Goal: Information Seeking & Learning: Find specific fact

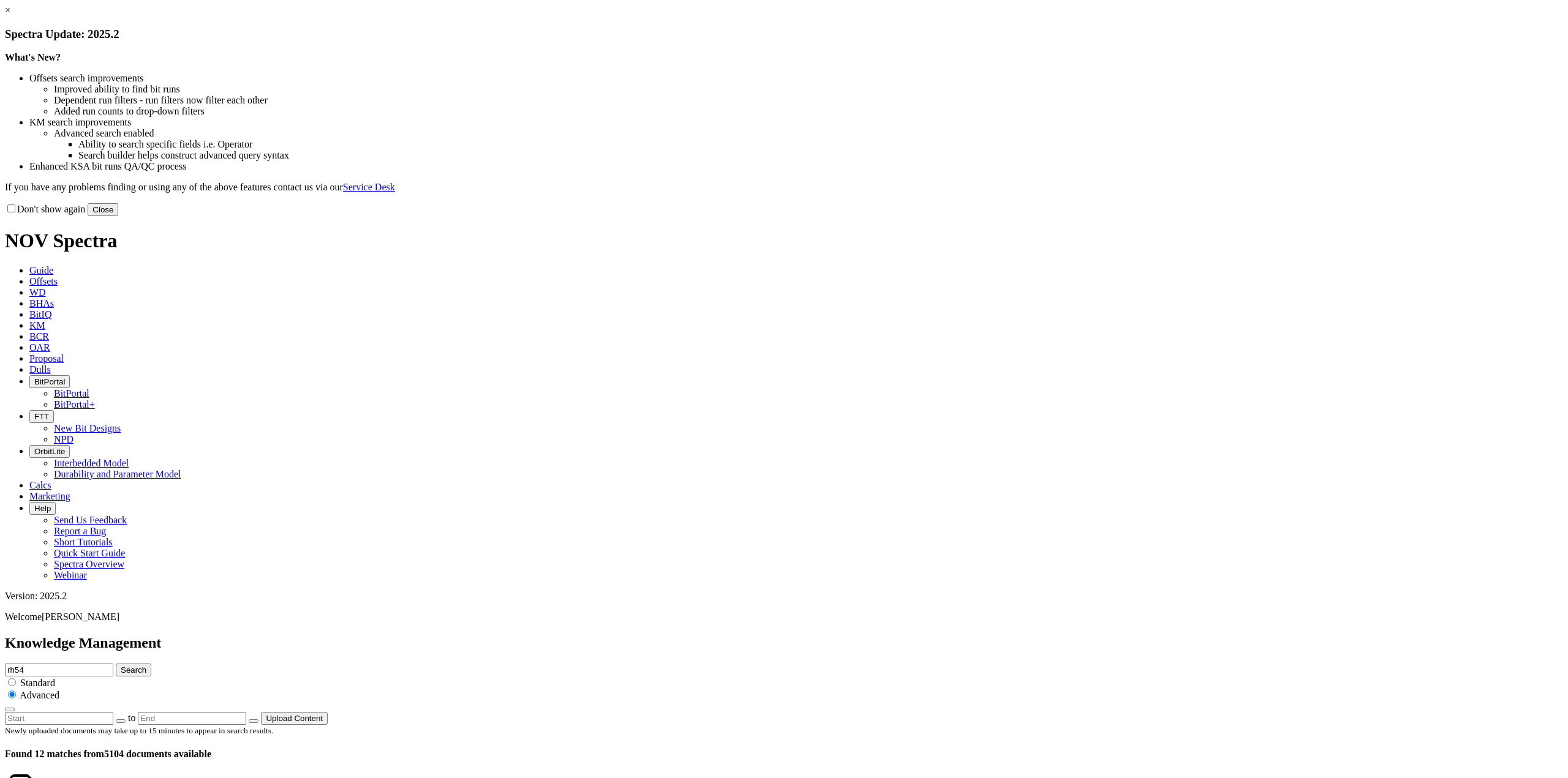
click at [11, 16] on link "×" at bounding box center [8, 10] width 6 height 11
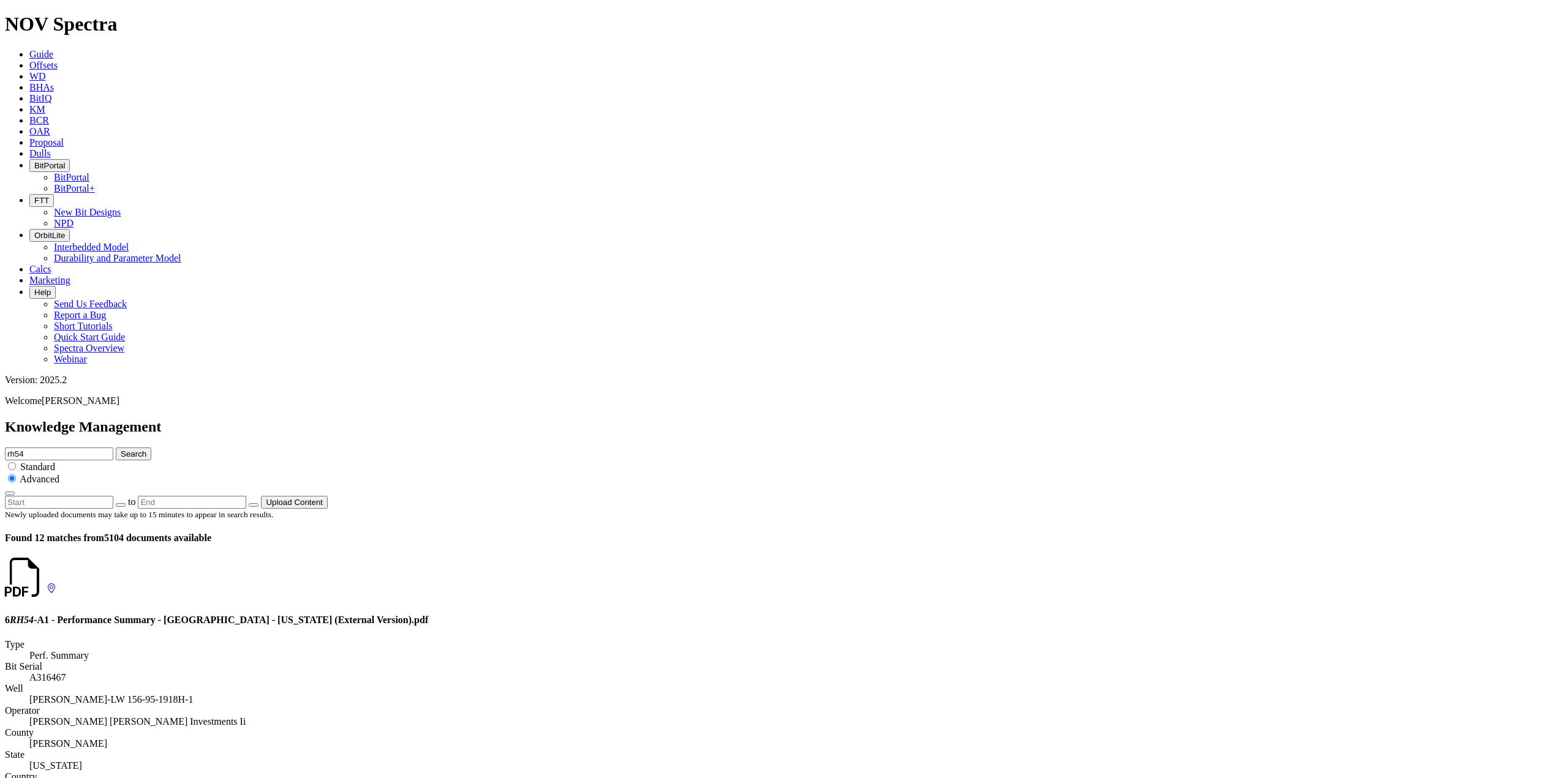
click at [949, 447] on div "rh54 Search Standard Advanced" at bounding box center [784, 472] width 1558 height 49
click at [113, 447] on input "rh54" at bounding box center [59, 453] width 108 height 13
click at [151, 447] on button "Search" at bounding box center [134, 453] width 35 height 13
click at [113, 447] on input "rh54" at bounding box center [59, 453] width 108 height 13
drag, startPoint x: 848, startPoint y: 73, endPoint x: 815, endPoint y: 74, distance: 33.0
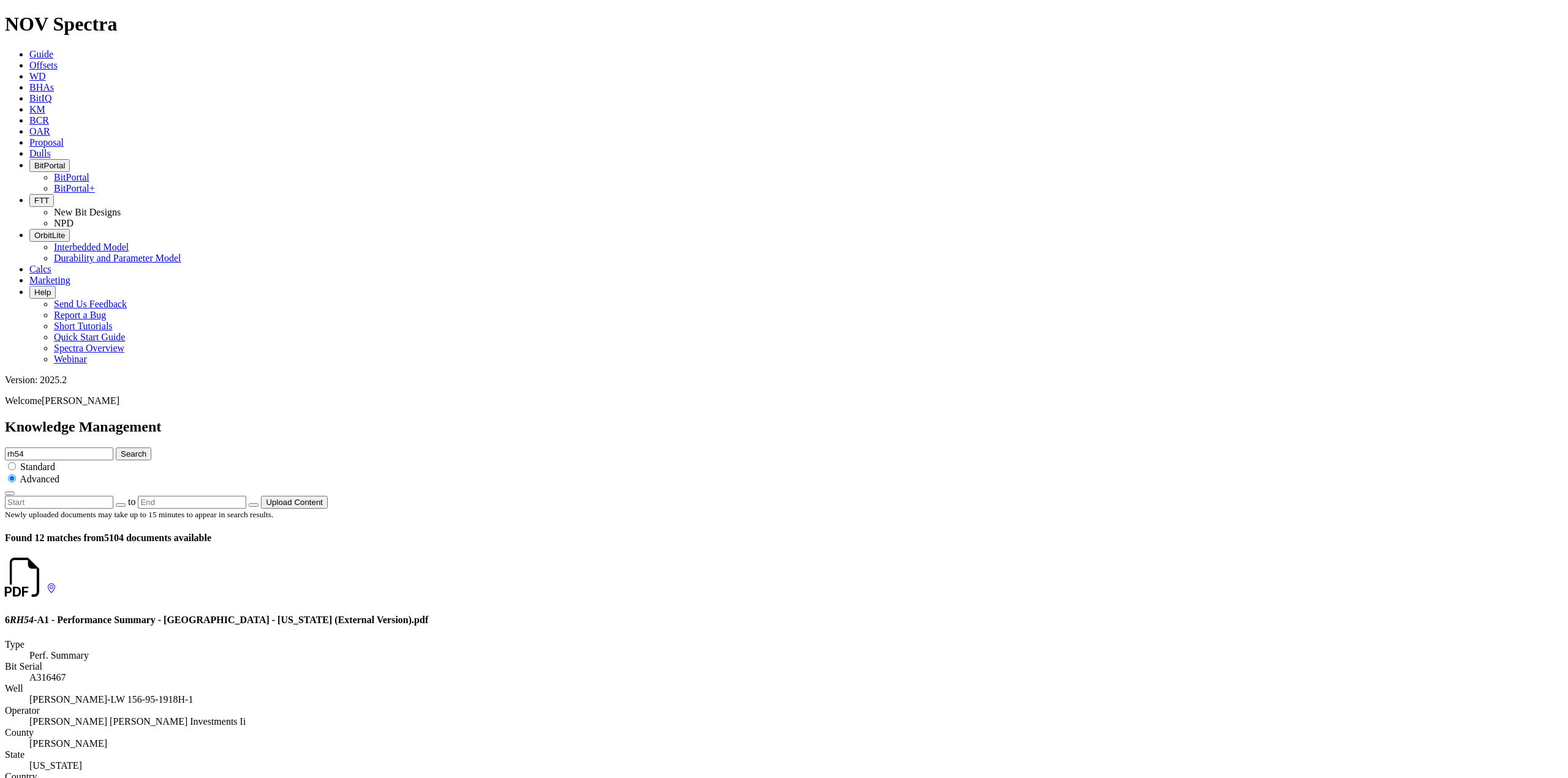
click at [815, 419] on div "Knowledge Management rh54 Search Standard Advanced to Upload Content" at bounding box center [784, 464] width 1558 height 90
click at [121, 449] on icon "submit" at bounding box center [121, 453] width 0 height 9
click at [113, 447] on input "text" at bounding box center [59, 453] width 108 height 13
type input "sitnger"
click at [121, 449] on icon "submit" at bounding box center [121, 453] width 0 height 9
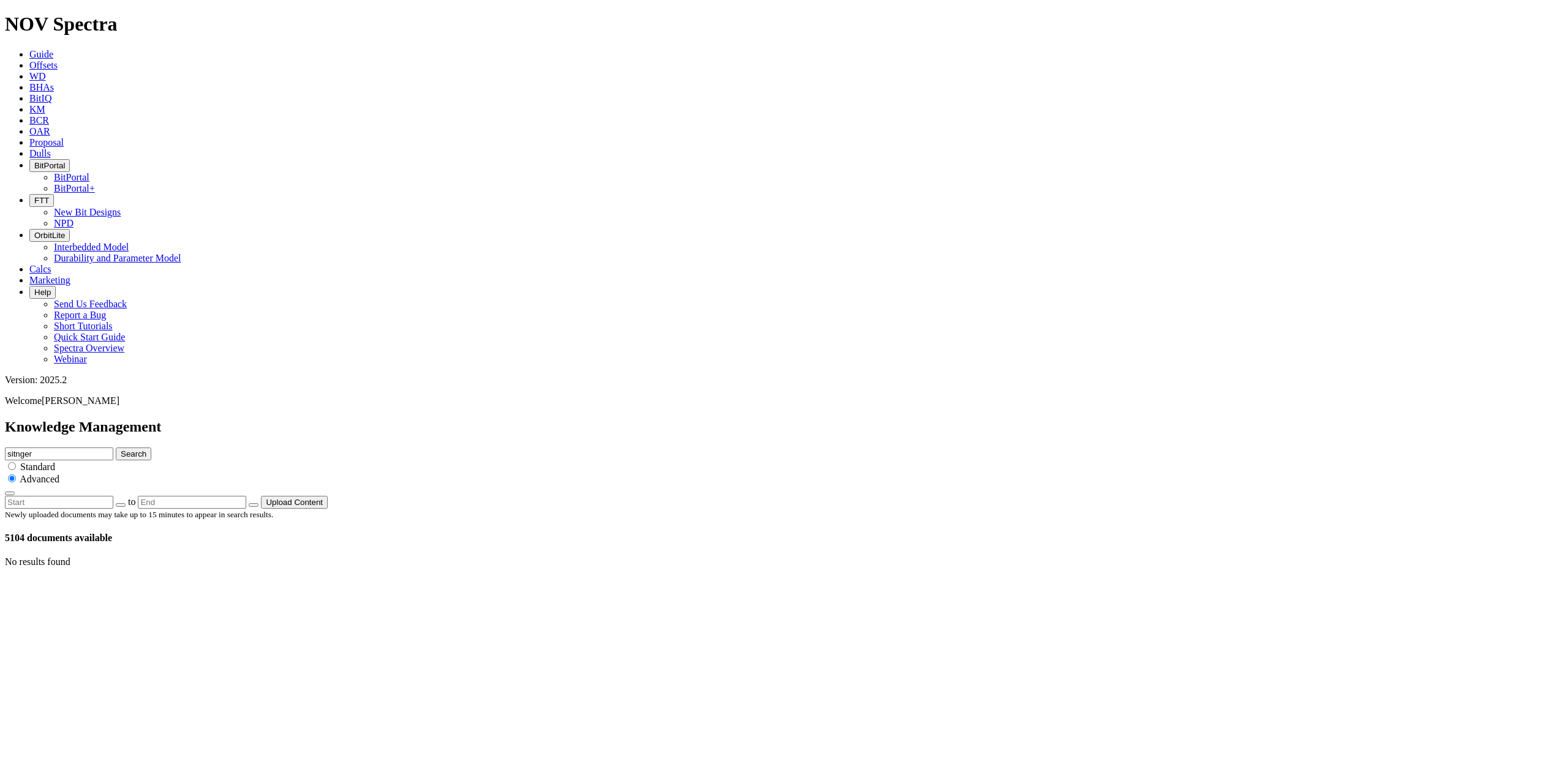
drag, startPoint x: 960, startPoint y: 70, endPoint x: 869, endPoint y: 71, distance: 91.0
click at [869, 419] on div "Knowledge Management sitnger Search Standard Advanced to Upload Content" at bounding box center [784, 464] width 1558 height 90
type input "[PERSON_NAME]"
click at [116, 447] on button "Search" at bounding box center [134, 453] width 35 height 13
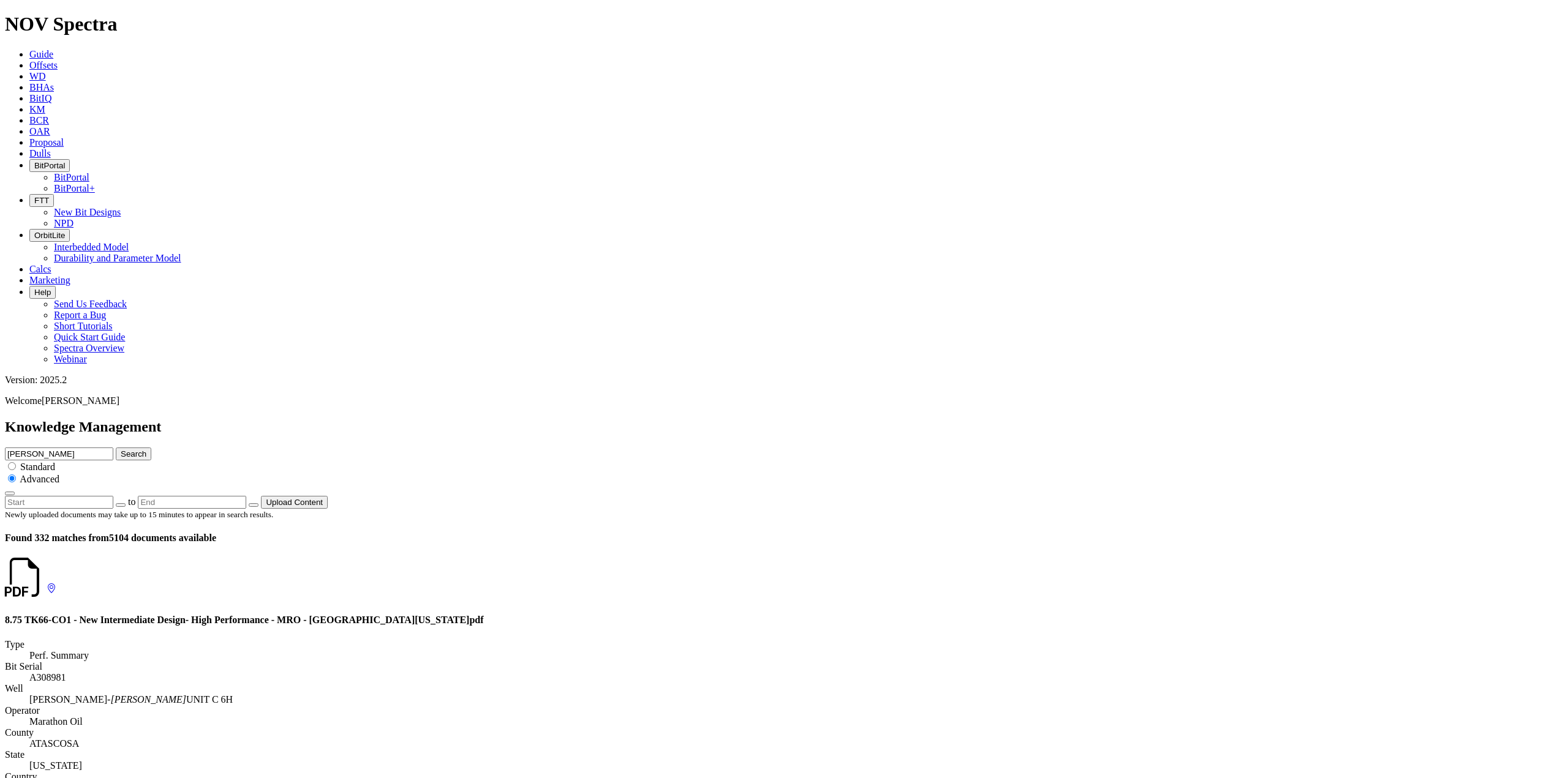
click at [113, 447] on input "[PERSON_NAME]" at bounding box center [59, 453] width 108 height 13
drag, startPoint x: 982, startPoint y: 62, endPoint x: 857, endPoint y: 46, distance: 126.0
click at [857, 419] on div "Knowledge Management [PERSON_NAME] Search Standard Advanced to Upload Content" at bounding box center [784, 464] width 1558 height 90
type input "infinity"
click at [116, 447] on button "Search" at bounding box center [134, 453] width 35 height 13
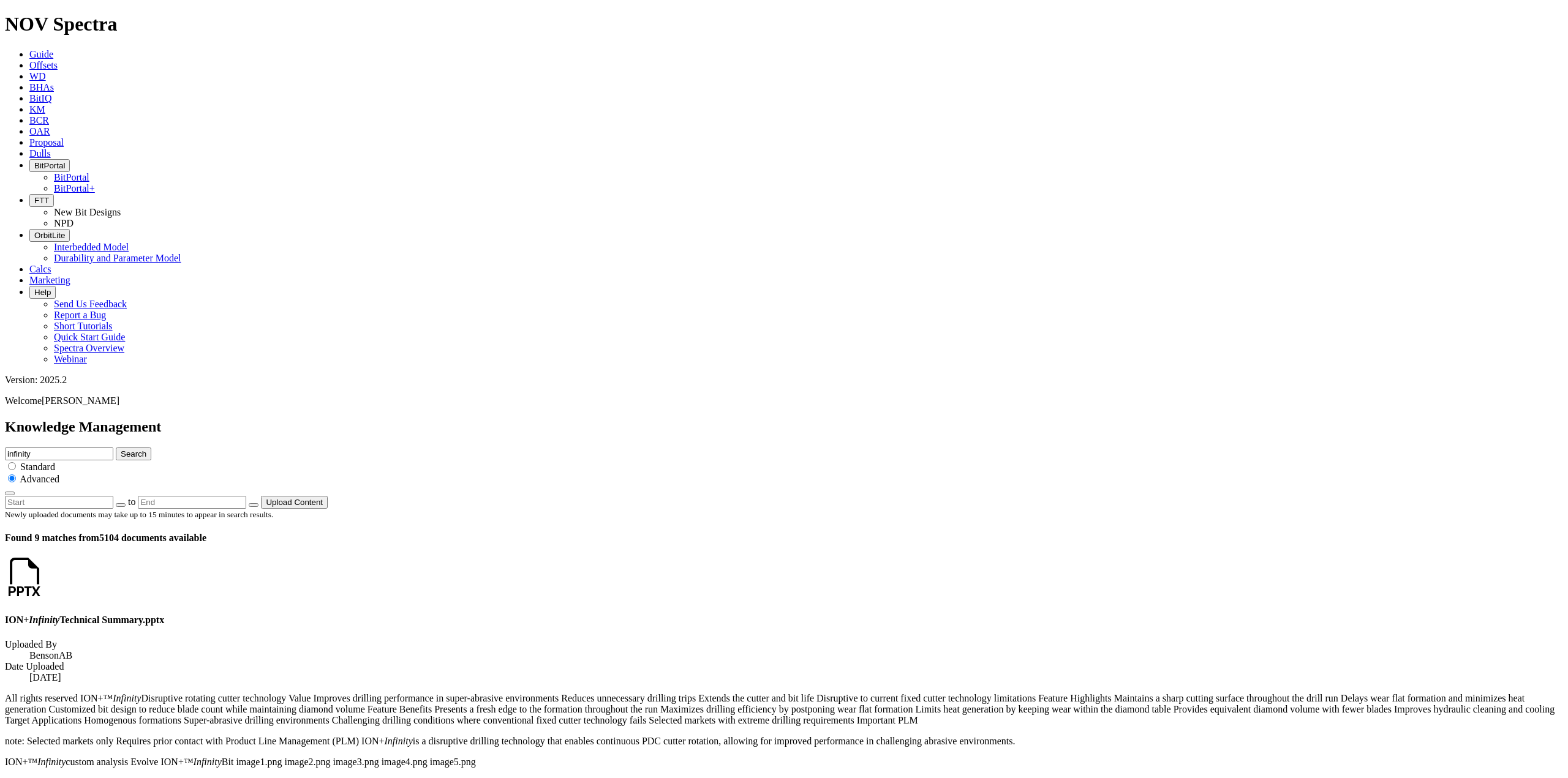
scroll to position [123, 0]
click at [49, 196] on span "FTT" at bounding box center [41, 200] width 15 height 9
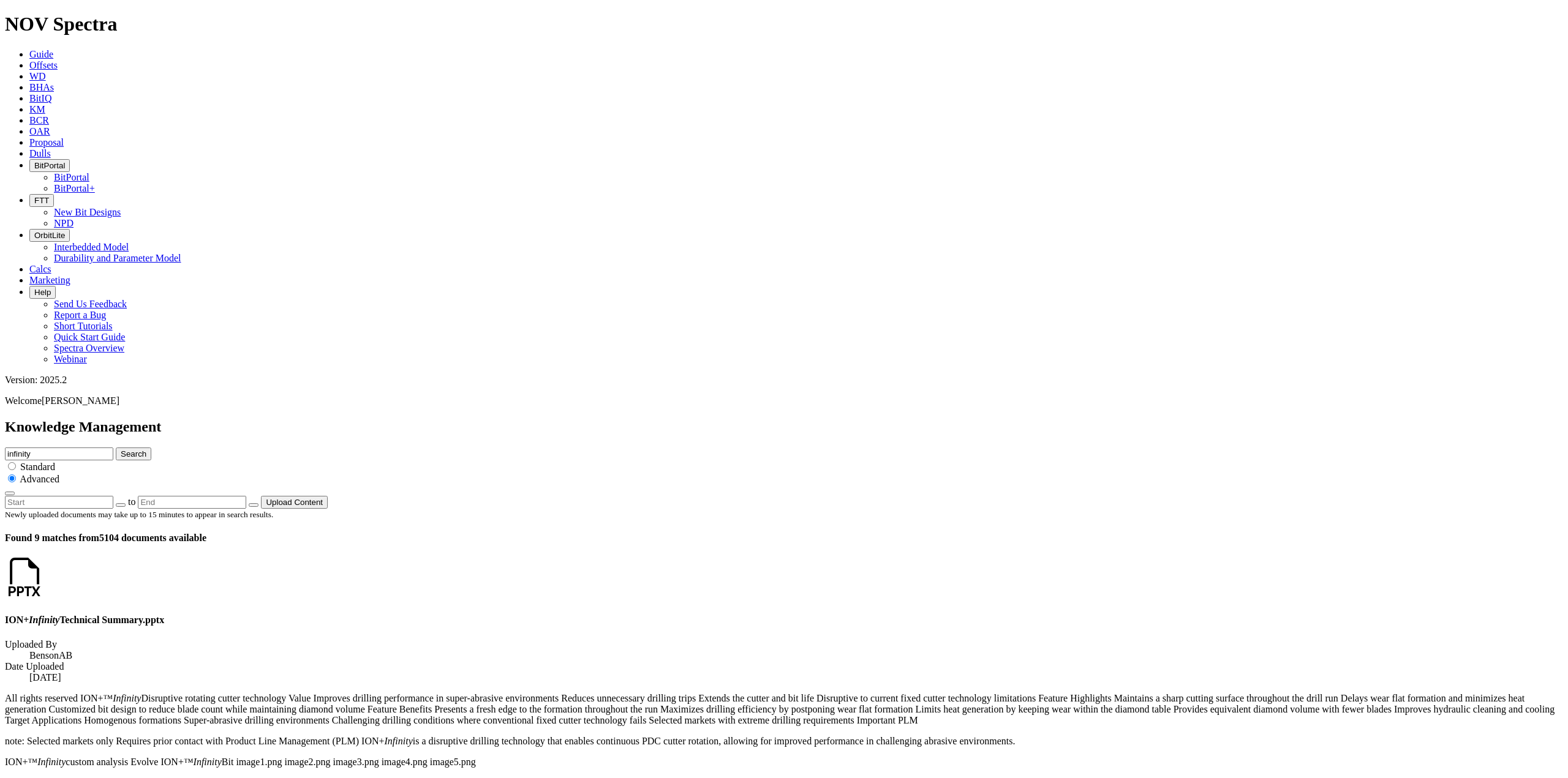
click at [49, 196] on span "FTT" at bounding box center [41, 200] width 15 height 9
click at [73, 218] on link "NPD" at bounding box center [63, 223] width 20 height 11
